Goal: Task Accomplishment & Management: Complete application form

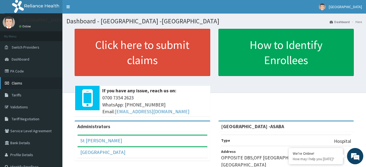
click at [20, 81] on span "Claims" at bounding box center [17, 82] width 11 height 5
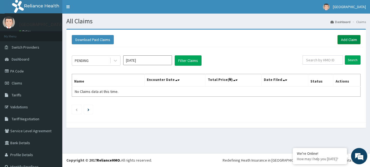
click at [347, 37] on link "Add Claim" at bounding box center [349, 39] width 23 height 9
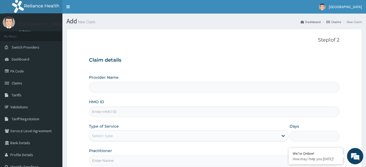
type input "[GEOGRAPHIC_DATA] -ASABA"
click at [171, 109] on input "HMO ID" at bounding box center [214, 111] width 250 height 11
click at [132, 113] on input "HMO ID" at bounding box center [214, 111] width 250 height 11
type input "KSB/11133/A"
click at [365, 121] on section "Step 1 of 2 Claim details Provider Name St Lukes Hospital -ASABA HMO ID KSB/111…" at bounding box center [213, 117] width 303 height 184
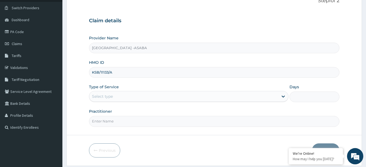
scroll to position [56, 0]
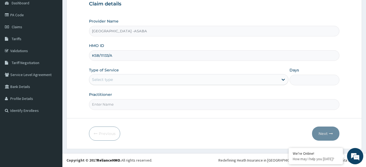
click at [164, 82] on div "Select type" at bounding box center [183, 79] width 189 height 9
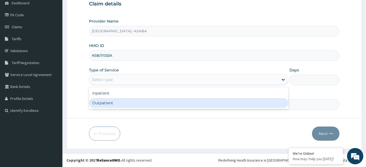
click at [155, 103] on div "Outpatient" at bounding box center [188, 103] width 199 height 10
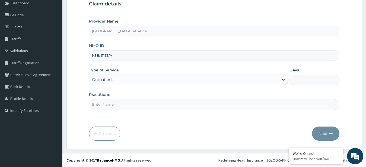
type input "1"
click at [163, 104] on input "Practitioner" at bounding box center [214, 104] width 250 height 11
type input "DR BRUNO"
click at [324, 131] on button "Next" at bounding box center [325, 133] width 27 height 14
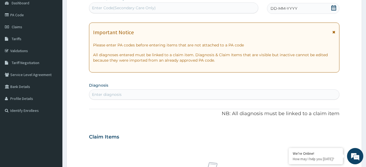
click at [203, 8] on div "Enter Code(Secondary Care Only)" at bounding box center [173, 8] width 169 height 9
click at [312, 9] on div "DD-MM-YYYY" at bounding box center [303, 8] width 73 height 11
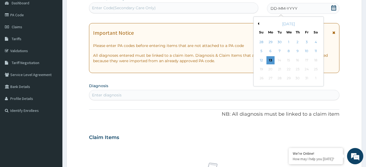
click at [258, 25] on button "Previous Month" at bounding box center [257, 23] width 3 height 3
click at [295, 61] on div "18" at bounding box center [297, 60] width 8 height 8
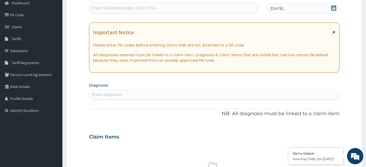
click at [179, 93] on div "Enter diagnosis" at bounding box center [214, 94] width 250 height 9
type input "SEPSIS"
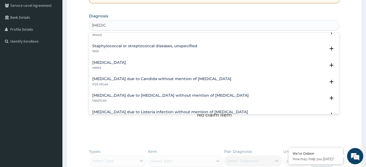
scroll to position [59, 0]
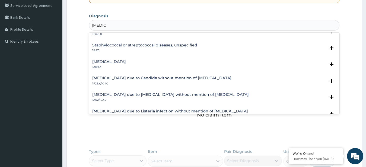
click at [126, 60] on h4 "Salmonella infection, unspecified" at bounding box center [109, 62] width 34 height 4
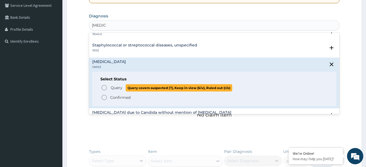
click at [103, 87] on icon "status option query" at bounding box center [104, 87] width 7 height 7
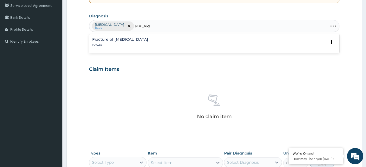
type input "[MEDICAL_DATA]"
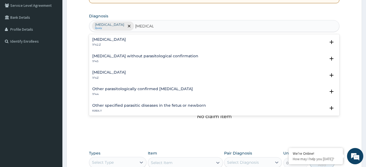
click at [100, 73] on h4 "[MEDICAL_DATA]" at bounding box center [109, 72] width 34 height 4
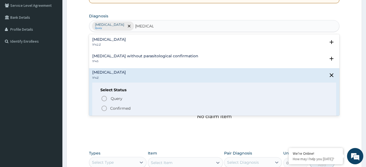
click at [104, 108] on icon "status option filled" at bounding box center [104, 108] width 7 height 7
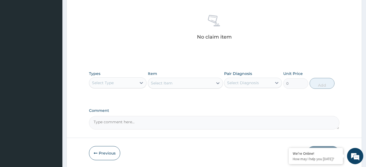
scroll to position [222, 0]
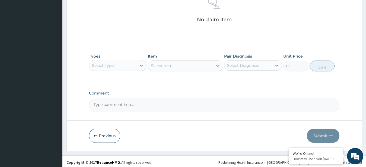
click at [129, 65] on div "Select Type" at bounding box center [112, 65] width 47 height 9
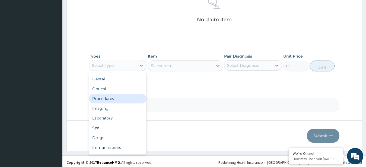
click at [117, 99] on div "Procedures" at bounding box center [118, 98] width 58 height 10
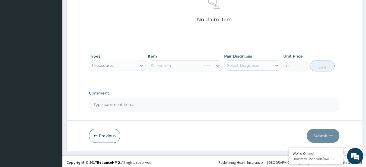
click at [192, 66] on div "Select Item" at bounding box center [185, 65] width 75 height 11
click at [192, 66] on div "Select Item" at bounding box center [180, 65] width 65 height 9
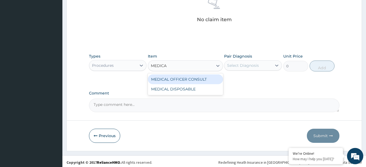
type input "MEDICAL"
click at [202, 76] on div "MEDICAL OFFICER CONSULT" at bounding box center [185, 79] width 75 height 10
type input "10000"
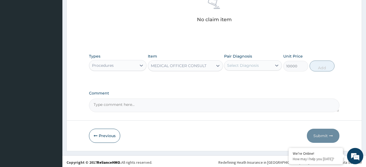
click at [251, 64] on div "Select Diagnosis" at bounding box center [243, 65] width 32 height 5
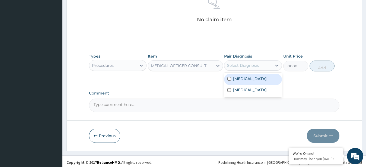
click at [252, 81] on label "Salmonella infection, unspecified" at bounding box center [250, 78] width 34 height 5
checkbox input "true"
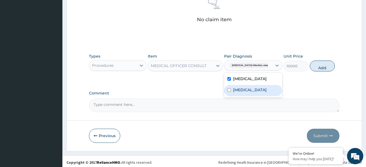
click at [255, 91] on div "[MEDICAL_DATA]" at bounding box center [253, 90] width 58 height 11
checkbox input "true"
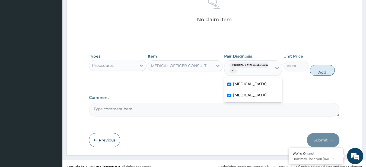
click at [314, 71] on button "Add" at bounding box center [321, 70] width 25 height 11
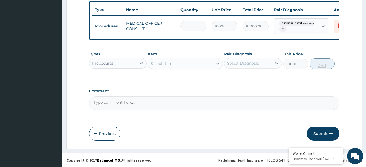
type input "0"
click at [140, 66] on icon at bounding box center [140, 62] width 5 height 5
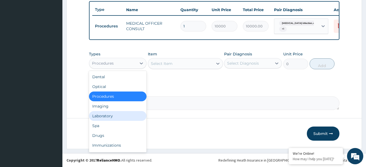
click at [105, 114] on div "Laboratory" at bounding box center [118, 116] width 58 height 10
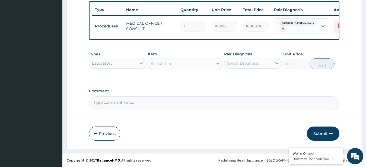
click at [179, 66] on div "Select Item" at bounding box center [180, 63] width 65 height 9
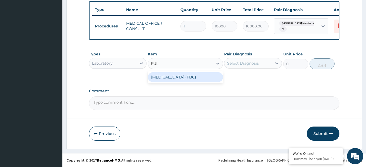
type input "FULL"
click at [192, 76] on div "[MEDICAL_DATA] (FBC)" at bounding box center [185, 77] width 75 height 10
type input "8000"
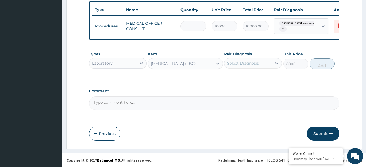
click at [262, 62] on div "Select Diagnosis" at bounding box center [247, 63] width 47 height 9
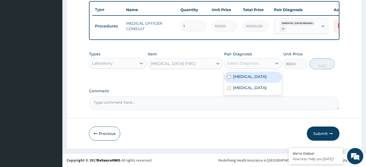
click at [259, 78] on label "Salmonella infection, unspecified" at bounding box center [250, 76] width 34 height 5
checkbox input "true"
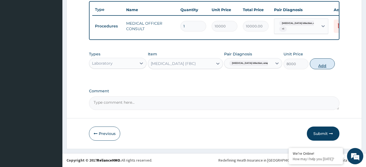
click at [317, 60] on button "Add" at bounding box center [321, 63] width 25 height 11
type input "0"
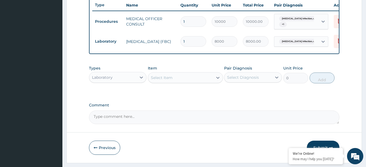
click at [194, 82] on div "Select Item" at bounding box center [180, 77] width 65 height 9
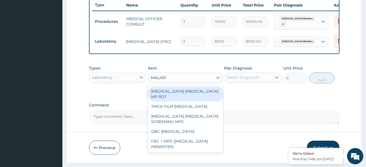
type input "[MEDICAL_DATA]"
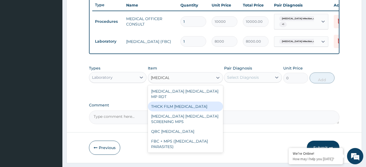
click at [186, 109] on div "THICK FILM [MEDICAL_DATA]" at bounding box center [185, 106] width 75 height 10
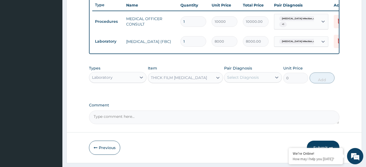
type input "2500"
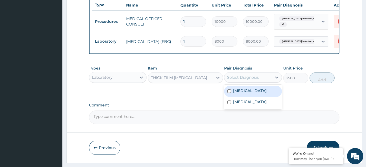
click at [264, 79] on div "Select Diagnosis" at bounding box center [247, 77] width 47 height 9
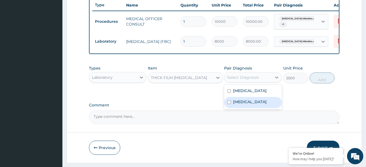
click at [262, 104] on label "[MEDICAL_DATA]" at bounding box center [250, 101] width 34 height 5
checkbox input "true"
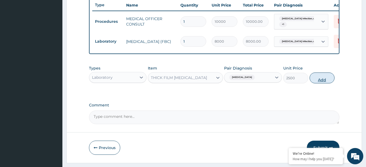
click at [324, 78] on button "Add" at bounding box center [321, 77] width 25 height 11
type input "0"
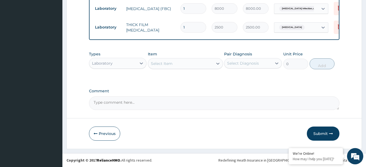
scroll to position [243, 0]
click at [139, 62] on icon at bounding box center [140, 62] width 5 height 5
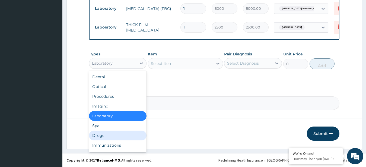
click at [111, 135] on div "Drugs" at bounding box center [118, 135] width 58 height 10
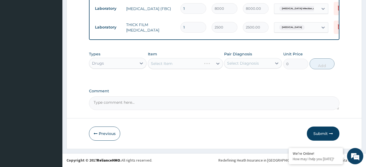
click at [189, 64] on div "Select Item" at bounding box center [185, 63] width 75 height 11
click at [179, 65] on div "Select Item" at bounding box center [185, 63] width 75 height 11
click at [175, 64] on div "Select Item" at bounding box center [180, 63] width 65 height 9
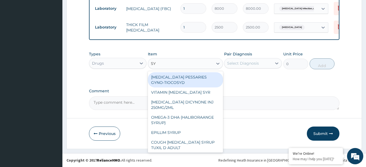
type input "SYN"
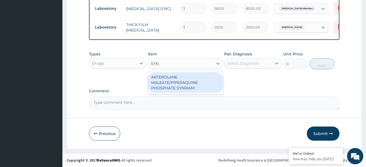
click at [185, 80] on div "ARTEROLANE MALEATE/PIPERAQUINE PHOSPHATE SYNRIAM" at bounding box center [185, 82] width 75 height 21
type input "7500"
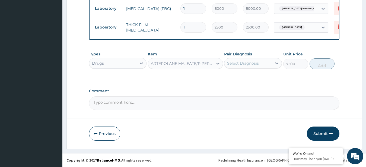
click at [256, 62] on div "Select Diagnosis" at bounding box center [243, 62] width 32 height 5
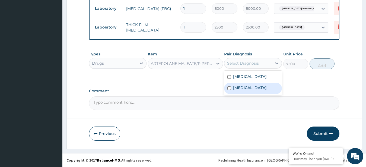
click at [262, 90] on label "[MEDICAL_DATA]" at bounding box center [250, 87] width 34 height 5
checkbox input "true"
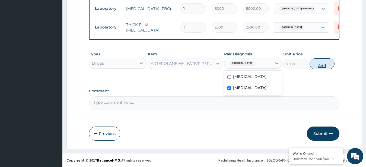
click at [318, 62] on button "Add" at bounding box center [321, 63] width 25 height 11
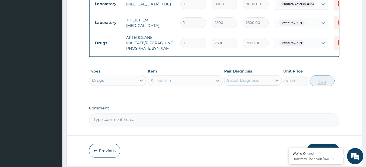
type input "0"
type input "0.00"
type input "1"
type input "7500.00"
click at [188, 84] on div "Select Item" at bounding box center [180, 80] width 65 height 9
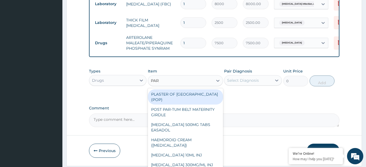
type input "PARA"
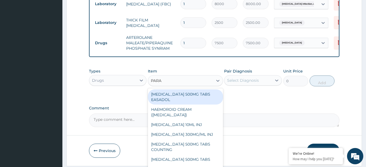
click at [187, 98] on div "[MEDICAL_DATA] 500MG TABS EASADOL" at bounding box center [185, 96] width 75 height 15
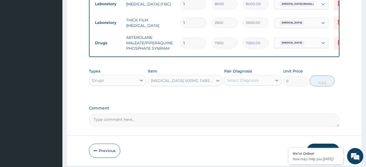
type input "30"
click at [323, 110] on label "Comment" at bounding box center [214, 108] width 250 height 5
click at [323, 113] on textarea "Comment" at bounding box center [214, 120] width 250 height 14
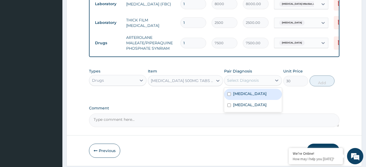
click at [250, 83] on div "Select Diagnosis" at bounding box center [243, 79] width 32 height 5
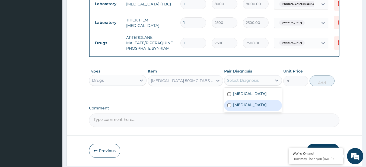
click at [258, 107] on label "[MEDICAL_DATA]" at bounding box center [250, 104] width 34 height 5
checkbox input "true"
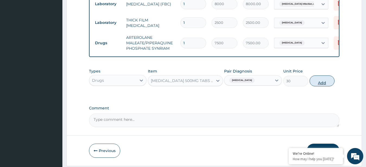
click at [321, 85] on button "Add" at bounding box center [321, 80] width 25 height 11
type input "0"
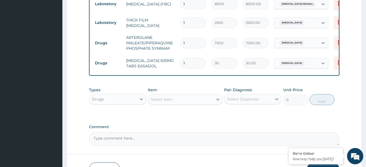
click at [190, 67] on input "1" at bounding box center [193, 63] width 26 height 11
type input "0.00"
type input "3"
type input "90.00"
type input "30"
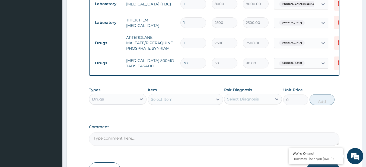
type input "900.00"
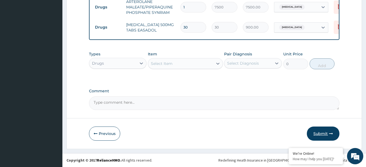
type input "30"
click at [313, 133] on button "Submit" at bounding box center [322, 133] width 33 height 14
click at [101, 133] on button "Previous" at bounding box center [104, 133] width 31 height 14
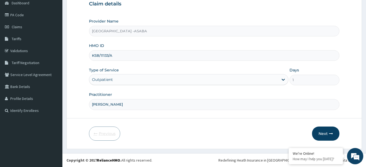
scroll to position [56, 0]
click at [119, 55] on input "KSB/11133/A" at bounding box center [214, 55] width 250 height 11
type input "K"
type input "KSB/11133/A"
click at [323, 130] on button "Next" at bounding box center [325, 133] width 27 height 14
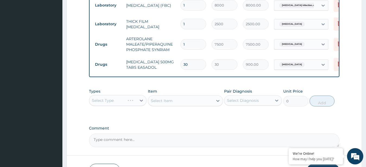
scroll to position [278, 0]
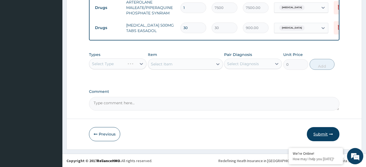
click at [325, 135] on button "Submit" at bounding box center [322, 134] width 33 height 14
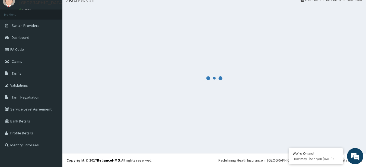
scroll to position [22, 0]
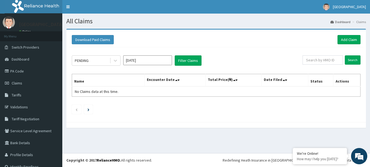
click at [163, 61] on input "Oct 2025" at bounding box center [147, 60] width 49 height 10
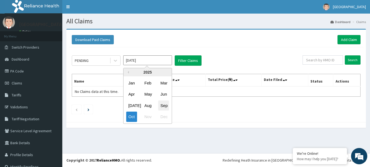
click at [166, 105] on div "Sep" at bounding box center [163, 105] width 11 height 10
type input "Sep 2025"
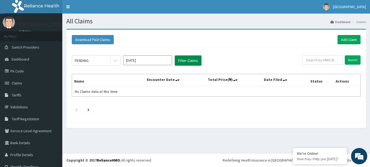
click at [192, 57] on button "Filter Claims" at bounding box center [188, 60] width 27 height 10
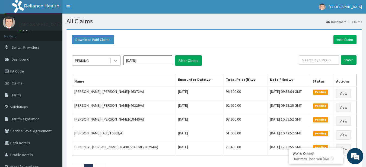
click at [117, 57] on div at bounding box center [116, 61] width 10 height 10
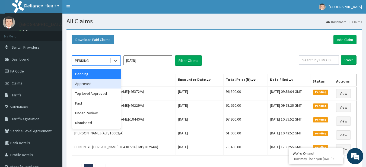
click at [111, 81] on div "Approved" at bounding box center [96, 84] width 49 height 10
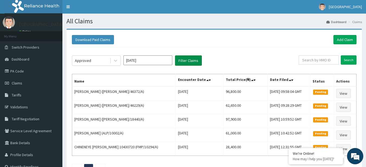
click at [193, 59] on button "Filter Claims" at bounding box center [188, 60] width 27 height 10
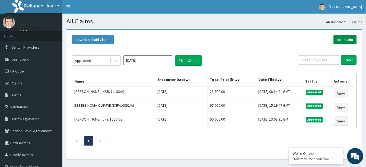
click at [349, 38] on link "Add Claim" at bounding box center [344, 39] width 23 height 9
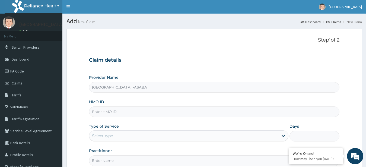
click at [150, 110] on input "HMO ID" at bounding box center [214, 111] width 250 height 11
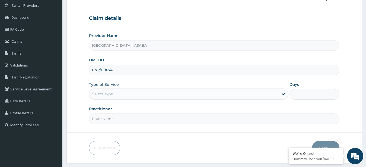
scroll to position [56, 0]
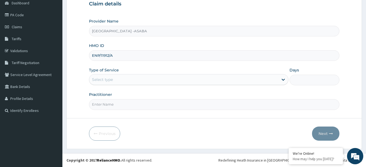
type input "ENP/11912/A"
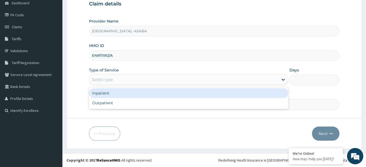
click at [169, 78] on div "Select type" at bounding box center [183, 79] width 189 height 9
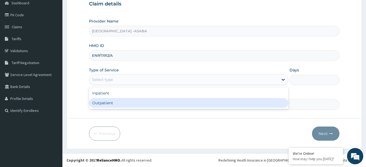
click at [153, 104] on div "Outpatient" at bounding box center [188, 103] width 199 height 10
type input "1"
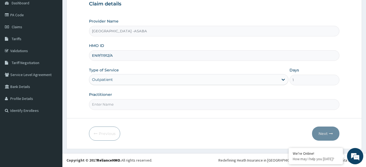
click at [154, 106] on input "Practitioner" at bounding box center [214, 104] width 250 height 11
type input "[PERSON_NAME]"
click at [326, 134] on button "Next" at bounding box center [325, 133] width 27 height 14
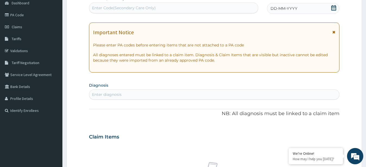
click at [198, 11] on div "Enter Code(Secondary Care Only)" at bounding box center [173, 8] width 169 height 9
click at [204, 6] on div "Enter Code(Secondary Care Only)" at bounding box center [173, 8] width 169 height 9
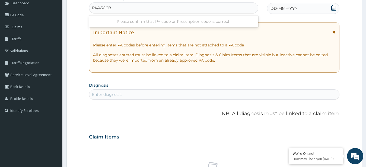
type input "PA/45CCBE"
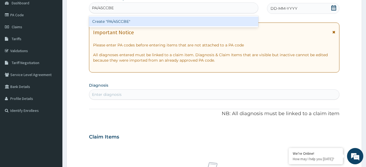
click at [165, 19] on div "Create "PA/45CCBE"" at bounding box center [173, 22] width 169 height 10
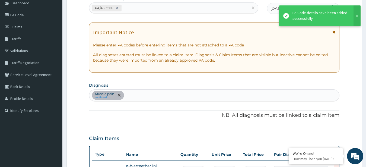
scroll to position [144, 0]
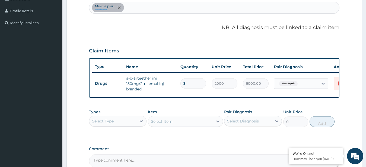
click at [168, 5] on div "Muscle pain confirmed" at bounding box center [214, 7] width 250 height 11
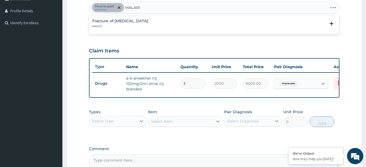
type input "MALARIA"
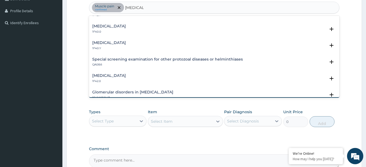
scroll to position [190, 0]
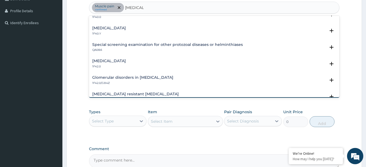
click at [126, 30] on h4 "Other severe and complicated Plasmodium falciparum malaria" at bounding box center [109, 28] width 34 height 4
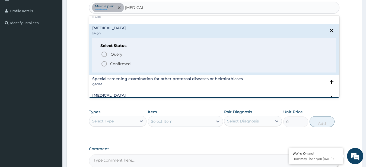
click at [105, 63] on icon "status option filled" at bounding box center [104, 63] width 7 height 7
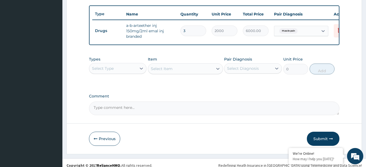
scroll to position [206, 0]
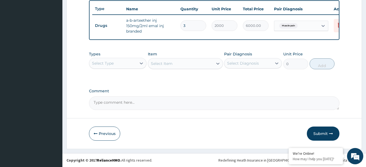
click at [126, 61] on div "Select Type" at bounding box center [112, 63] width 47 height 9
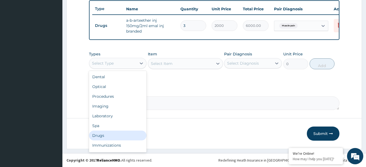
click at [111, 134] on div "Drugs" at bounding box center [118, 135] width 58 height 10
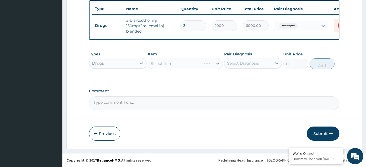
click at [188, 63] on div "Select Item" at bounding box center [185, 63] width 75 height 11
click at [196, 64] on div "Select Item" at bounding box center [185, 63] width 75 height 11
click at [187, 63] on div "Select Item" at bounding box center [180, 63] width 65 height 9
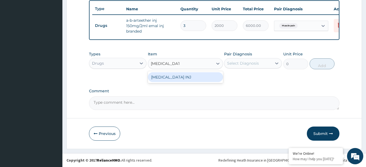
scroll to position [0, 0]
type input "DICLOFENAC INJ"
click at [189, 73] on div "DICLOFENAC INJ" at bounding box center [185, 77] width 75 height 10
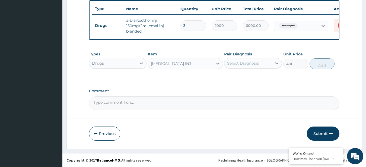
type input "400"
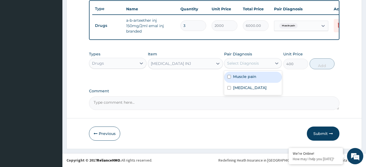
click at [268, 64] on div "Select Diagnosis" at bounding box center [247, 63] width 47 height 9
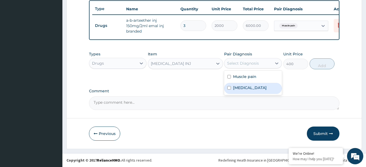
click at [249, 90] on label "Other severe and complicated Plasmodium falciparum malaria" at bounding box center [250, 87] width 34 height 5
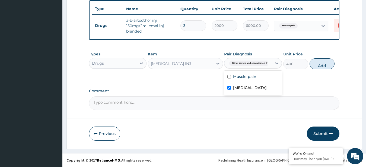
checkbox input "true"
click at [252, 77] on label "Muscle pain" at bounding box center [244, 76] width 23 height 5
checkbox input "true"
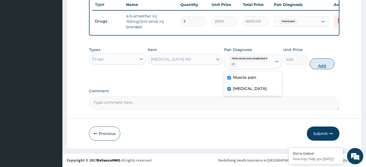
click at [324, 67] on button "Add" at bounding box center [321, 63] width 25 height 11
type input "0"
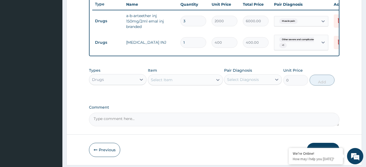
click at [192, 84] on div "Select Item" at bounding box center [180, 79] width 65 height 9
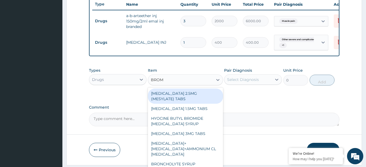
type input "BROMA"
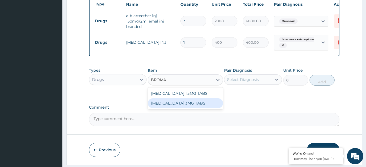
click at [189, 107] on div "BROMAZEPAM 3MG TABS" at bounding box center [185, 103] width 75 height 10
type input "200"
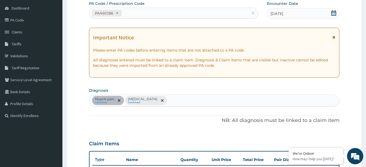
scroll to position [49, 0]
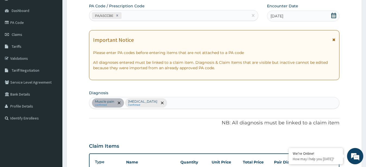
click at [273, 104] on div "Muscle pain confirmed Other severe and complicated Plasmodium falciparum malari…" at bounding box center [214, 102] width 250 height 11
type input "INSOMNIA"
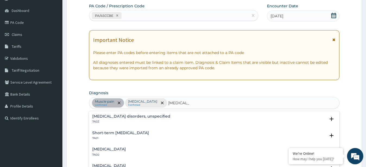
click at [120, 116] on h4 "Insomnia disorders, unspecified" at bounding box center [131, 116] width 78 height 4
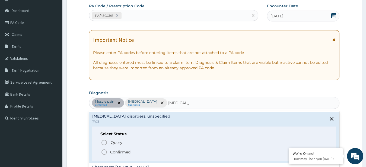
click at [104, 151] on icon "status option filled" at bounding box center [104, 151] width 7 height 7
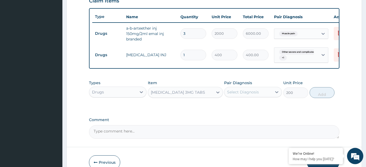
scroll to position [206, 0]
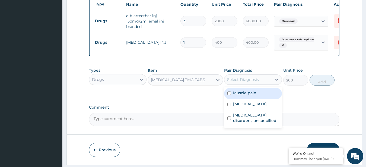
click at [252, 79] on div "Select Diagnosis" at bounding box center [253, 79] width 58 height 10
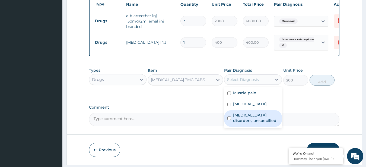
click at [255, 123] on label "Insomnia disorders, unspecified" at bounding box center [256, 117] width 46 height 11
checkbox input "true"
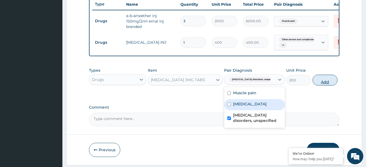
click at [322, 83] on button "Add" at bounding box center [324, 80] width 25 height 11
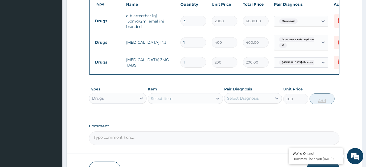
type input "0"
type input "0.00"
type input "5"
type input "1000.00"
type input "5"
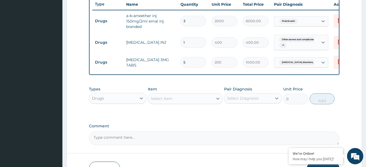
click at [199, 100] on div "Select Item" at bounding box center [180, 98] width 65 height 9
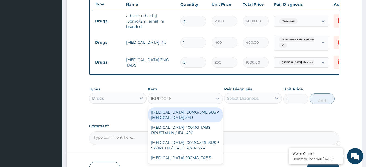
type input "IBUPROFEN"
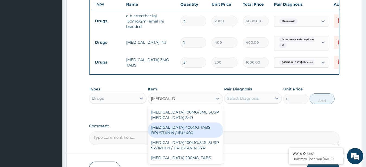
click at [201, 136] on div "IBUPROFEN 400MG TABS BRUSTAN N / IBU 400" at bounding box center [185, 129] width 75 height 15
type input "100"
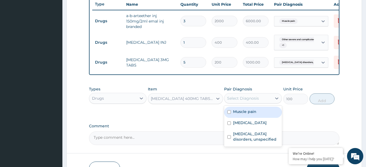
click at [250, 101] on div "Select Diagnosis" at bounding box center [243, 97] width 32 height 5
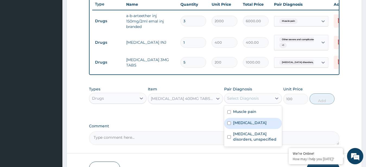
click at [252, 125] on label "Other severe and complicated Plasmodium falciparum malaria" at bounding box center [250, 122] width 34 height 5
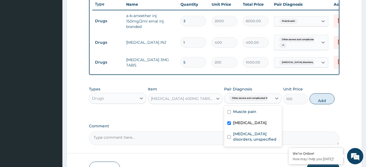
checkbox input "true"
click at [251, 114] on label "Muscle pain" at bounding box center [244, 111] width 23 height 5
checkbox input "true"
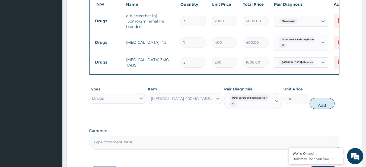
click at [324, 108] on button "Add" at bounding box center [321, 103] width 25 height 11
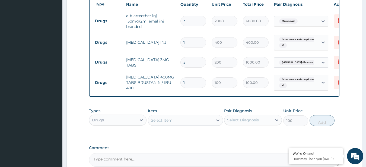
type input "0"
click at [189, 84] on input "1" at bounding box center [193, 82] width 26 height 11
type input "10"
type input "1000.00"
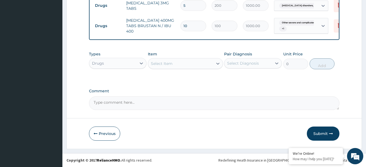
type input "10"
click at [177, 66] on div "Select Item" at bounding box center [180, 63] width 65 height 9
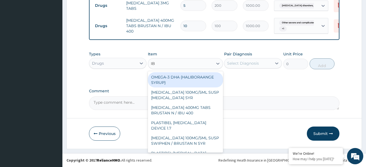
type input "IBU"
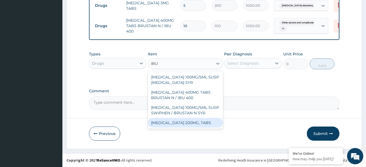
click at [180, 121] on div "IBUPROFEN 200MG, TABS" at bounding box center [185, 123] width 75 height 10
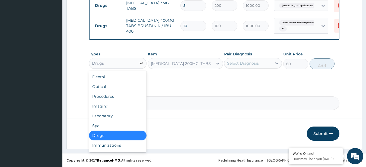
click at [141, 62] on icon at bounding box center [140, 62] width 5 height 5
click at [118, 95] on div "Procedures" at bounding box center [118, 96] width 58 height 10
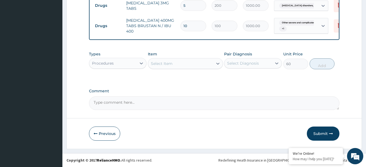
type input "0"
click at [174, 63] on div "Select Item" at bounding box center [185, 63] width 75 height 11
click at [174, 63] on div "Select Item" at bounding box center [180, 63] width 65 height 9
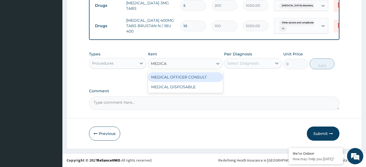
type input "MEDICAL"
click at [174, 76] on div "MEDICAL OFFICER CONSULT" at bounding box center [185, 77] width 75 height 10
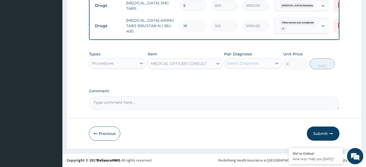
type input "10000"
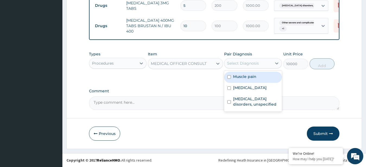
click at [257, 62] on div "Select Diagnosis" at bounding box center [243, 62] width 32 height 5
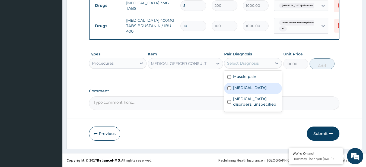
click at [243, 89] on label "Other severe and complicated Plasmodium falciparum malaria" at bounding box center [250, 87] width 34 height 5
checkbox input "true"
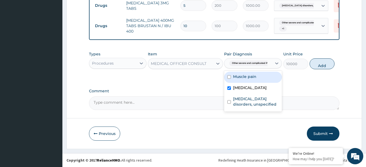
click at [248, 75] on label "Muscle pain" at bounding box center [244, 76] width 23 height 5
checkbox input "true"
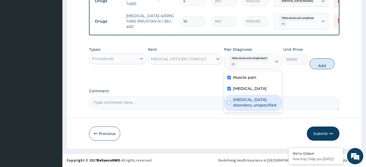
click at [242, 108] on label "Insomnia disorders, unspecified" at bounding box center [256, 102] width 46 height 11
checkbox input "true"
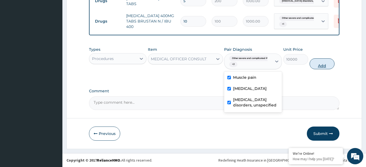
click at [320, 69] on button "Add" at bounding box center [321, 63] width 25 height 11
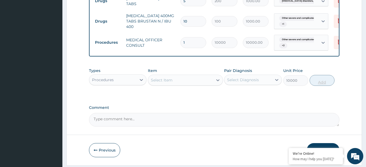
type input "0"
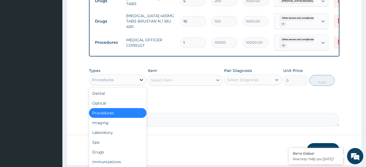
click at [139, 82] on icon at bounding box center [140, 79] width 5 height 5
click at [120, 134] on div "Laboratory" at bounding box center [118, 132] width 58 height 10
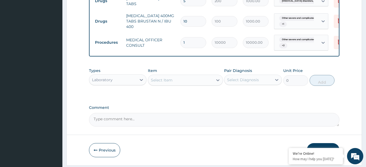
click at [182, 84] on div "Select Item" at bounding box center [180, 80] width 65 height 9
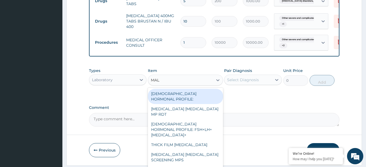
type input "MALA"
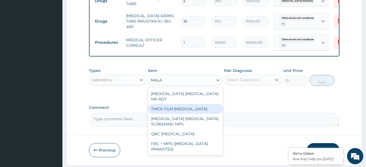
click at [183, 104] on div "THICK FILM MALARIA" at bounding box center [185, 109] width 75 height 10
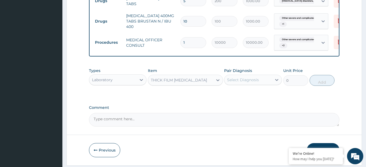
type input "2500"
click at [270, 82] on div "Select Diagnosis" at bounding box center [247, 79] width 47 height 9
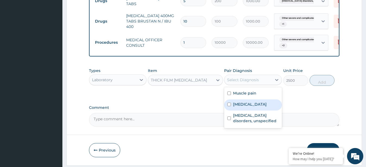
click at [250, 110] on div "Other severe and complicated Plasmodium falciparum malaria" at bounding box center [253, 104] width 58 height 11
checkbox input "true"
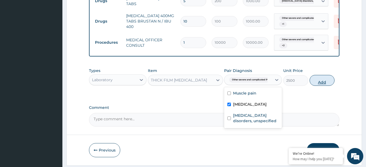
click at [324, 84] on button "Add" at bounding box center [321, 80] width 25 height 11
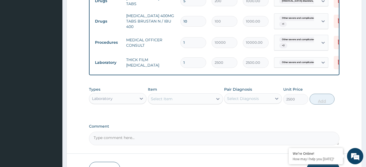
type input "0"
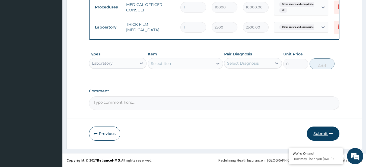
click at [325, 133] on button "Submit" at bounding box center [322, 133] width 33 height 14
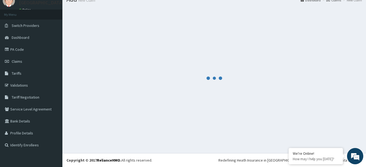
scroll to position [22, 0]
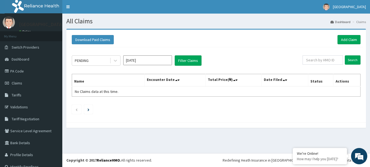
click at [155, 63] on input "Oct 2025" at bounding box center [147, 60] width 49 height 10
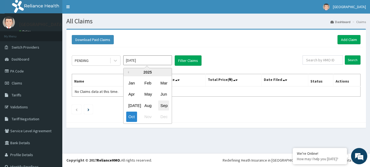
click at [165, 103] on div "Sep" at bounding box center [163, 105] width 11 height 10
type input "Sep 2025"
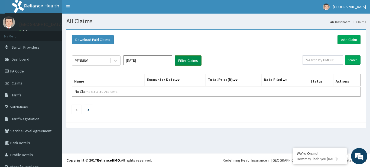
click at [189, 59] on button "Filter Claims" at bounding box center [188, 60] width 27 height 10
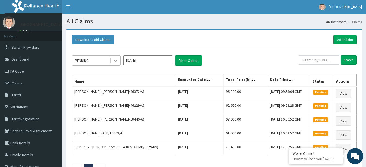
click at [113, 57] on div at bounding box center [116, 61] width 10 height 10
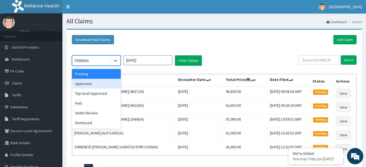
click at [108, 83] on div "Approved" at bounding box center [96, 84] width 49 height 10
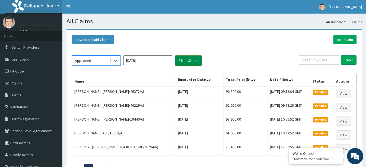
click at [181, 59] on button "Filter Claims" at bounding box center [188, 60] width 27 height 10
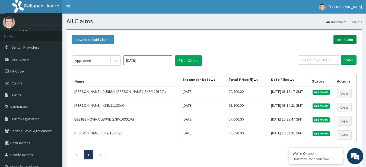
click at [342, 37] on link "Add Claim" at bounding box center [344, 39] width 23 height 9
